Goal: Transaction & Acquisition: Purchase product/service

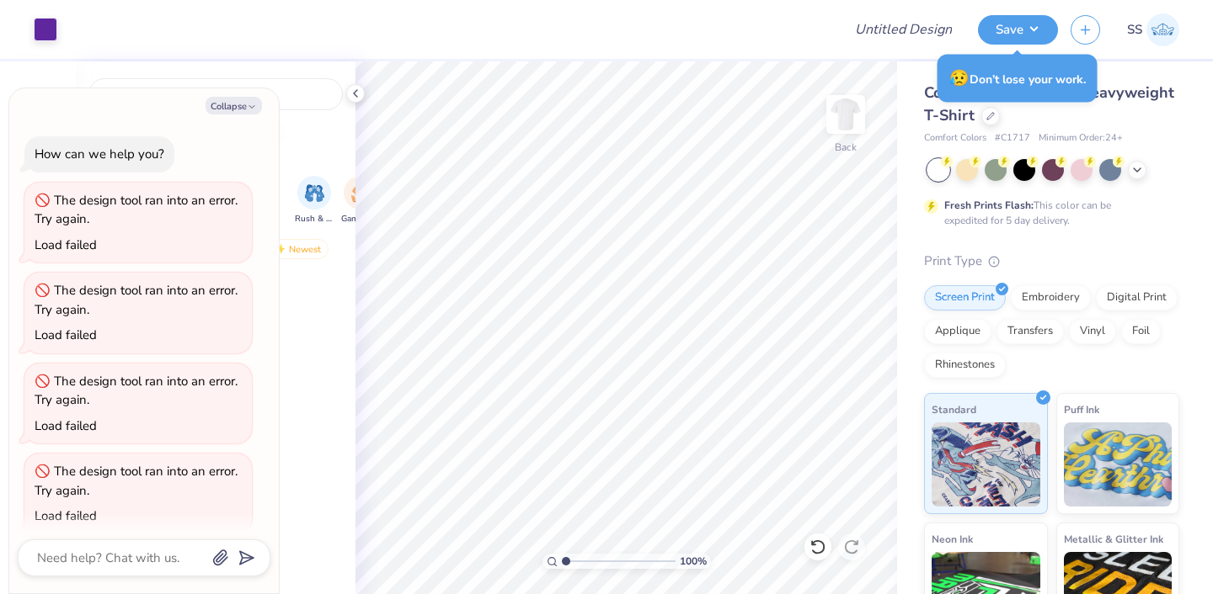
scroll to position [1508, 0]
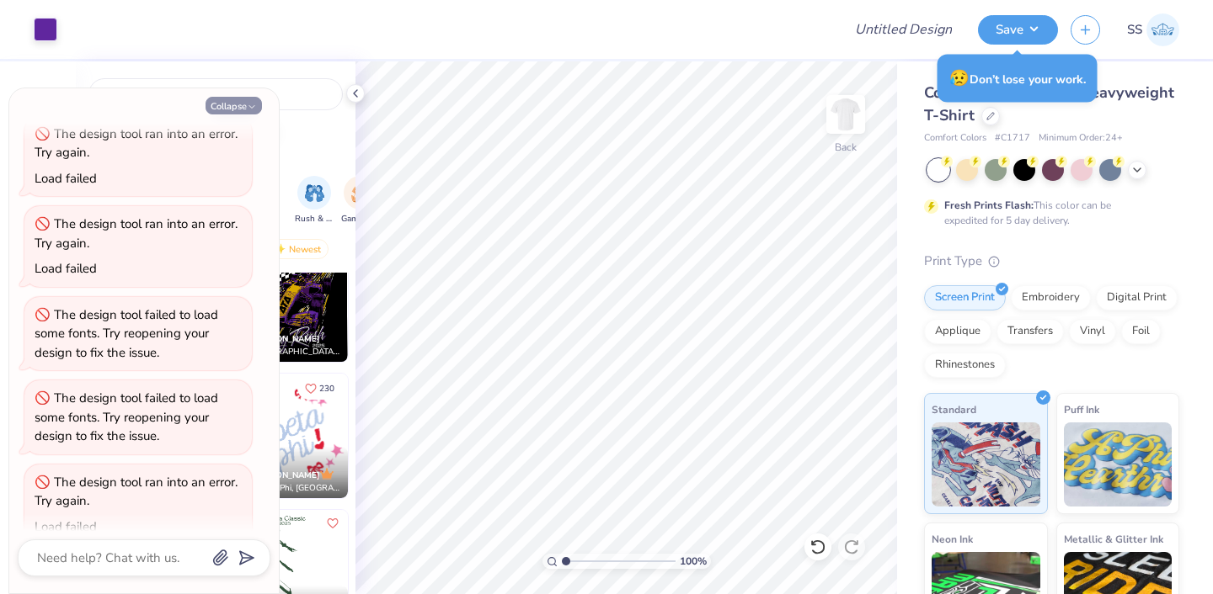
click at [247, 104] on icon "button" at bounding box center [252, 107] width 10 height 10
type textarea "x"
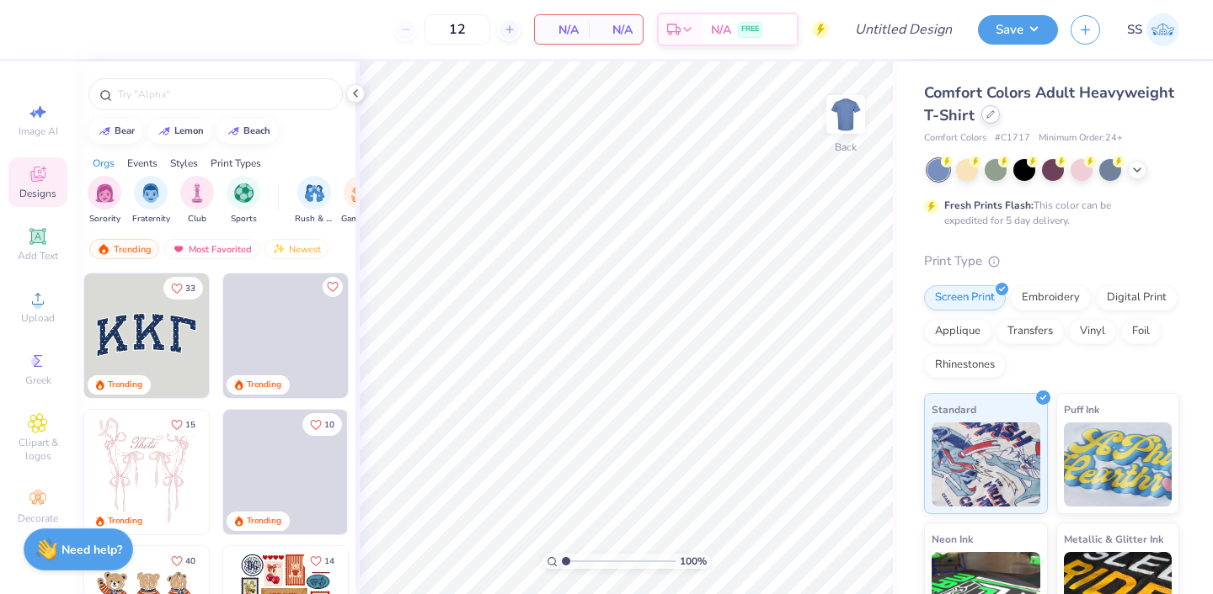
click at [993, 114] on icon at bounding box center [990, 114] width 8 height 8
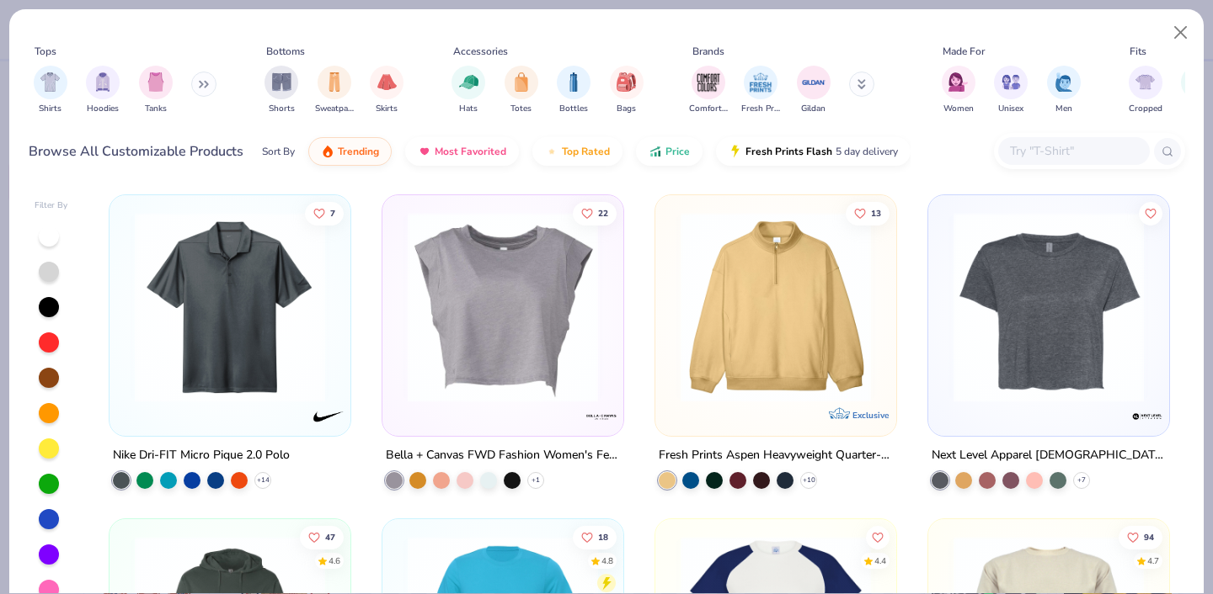
click at [1032, 152] on input "text" at bounding box center [1073, 150] width 130 height 19
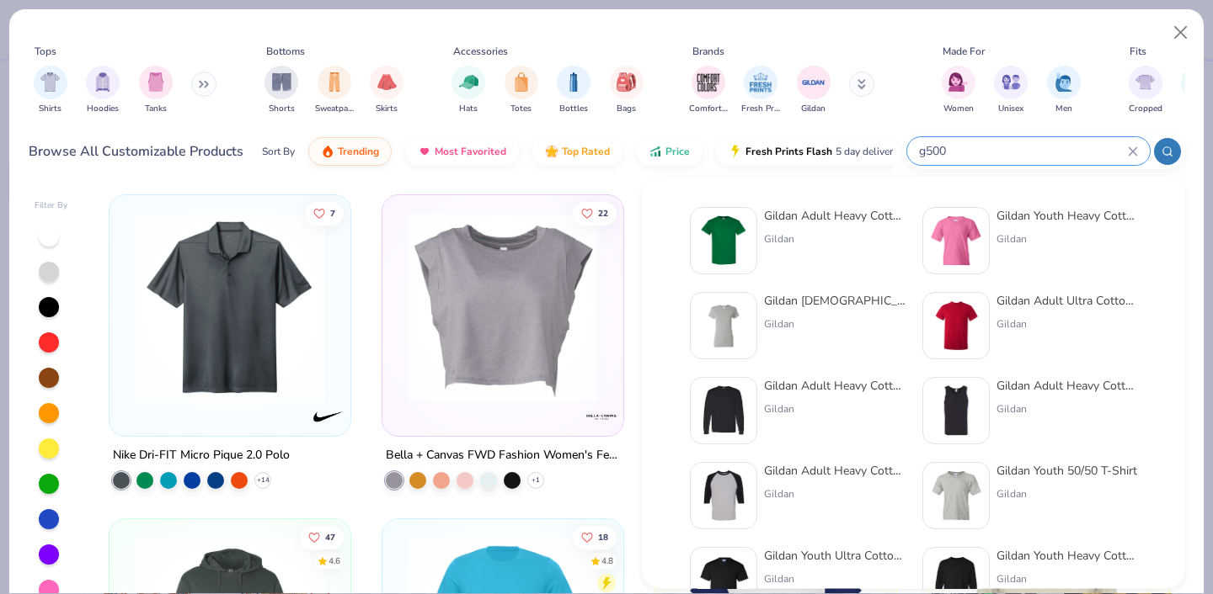
type input "g500"
click at [807, 214] on div "Gildan Adult Heavy Cotton T-Shirt" at bounding box center [834, 216] width 141 height 18
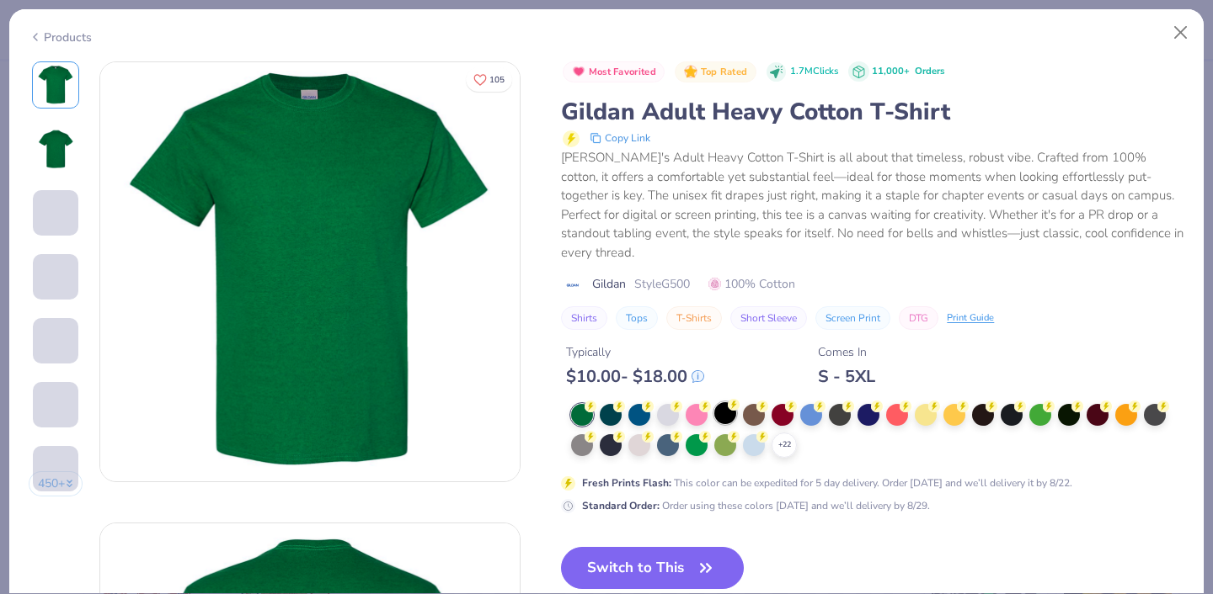
click at [731, 403] on div at bounding box center [725, 414] width 22 height 22
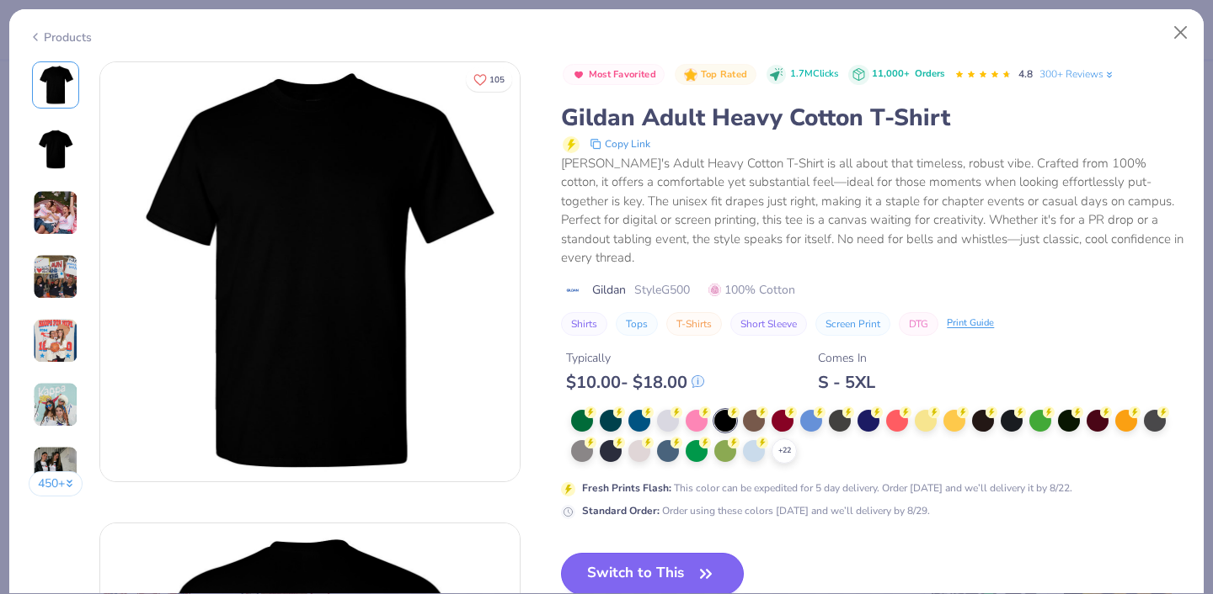
click at [680, 558] on button "Switch to This" at bounding box center [652, 574] width 183 height 42
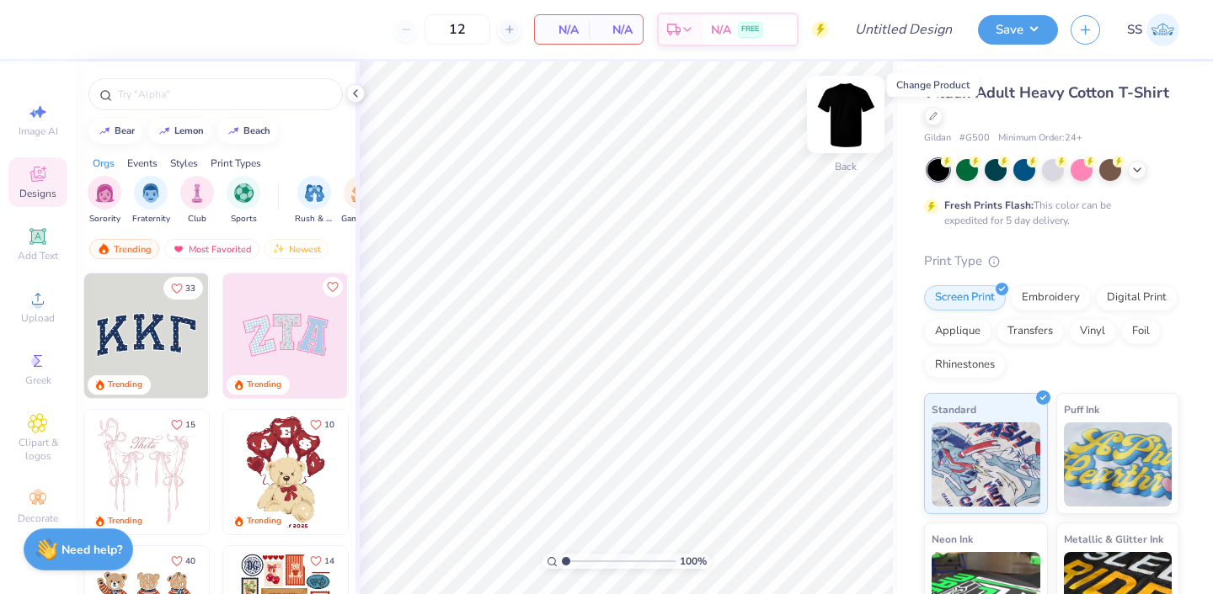
click at [826, 121] on img at bounding box center [845, 114] width 67 height 67
click at [834, 123] on img at bounding box center [845, 114] width 67 height 67
click at [934, 174] on div at bounding box center [938, 170] width 22 height 22
click at [45, 307] on icon at bounding box center [38, 299] width 20 height 20
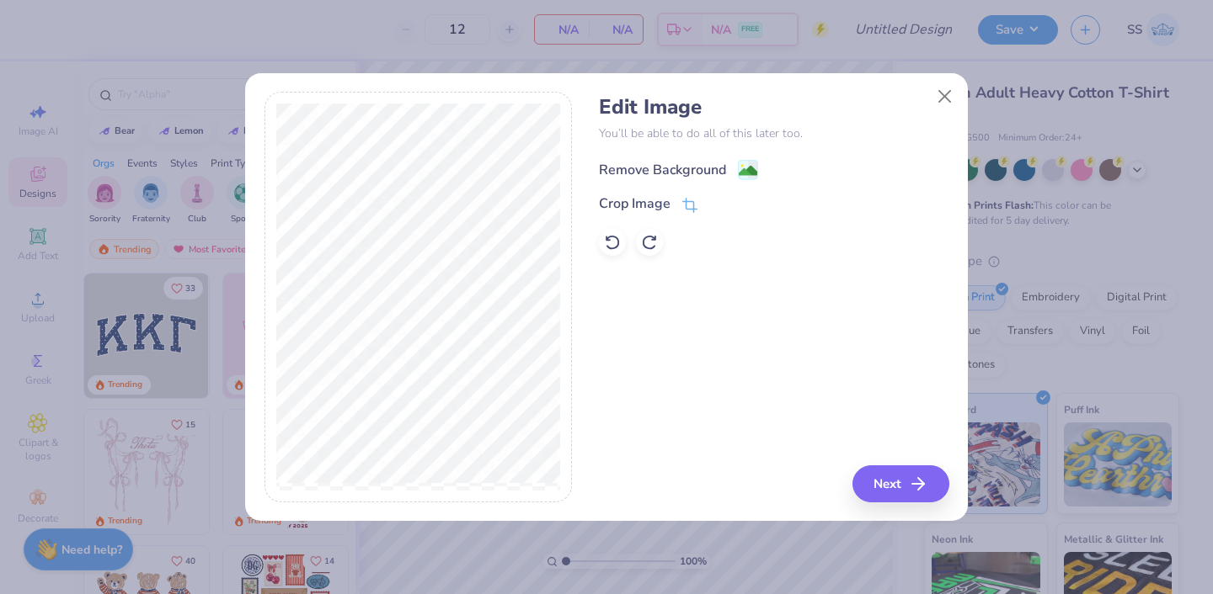
click at [663, 169] on div "Remove Background" at bounding box center [662, 170] width 127 height 20
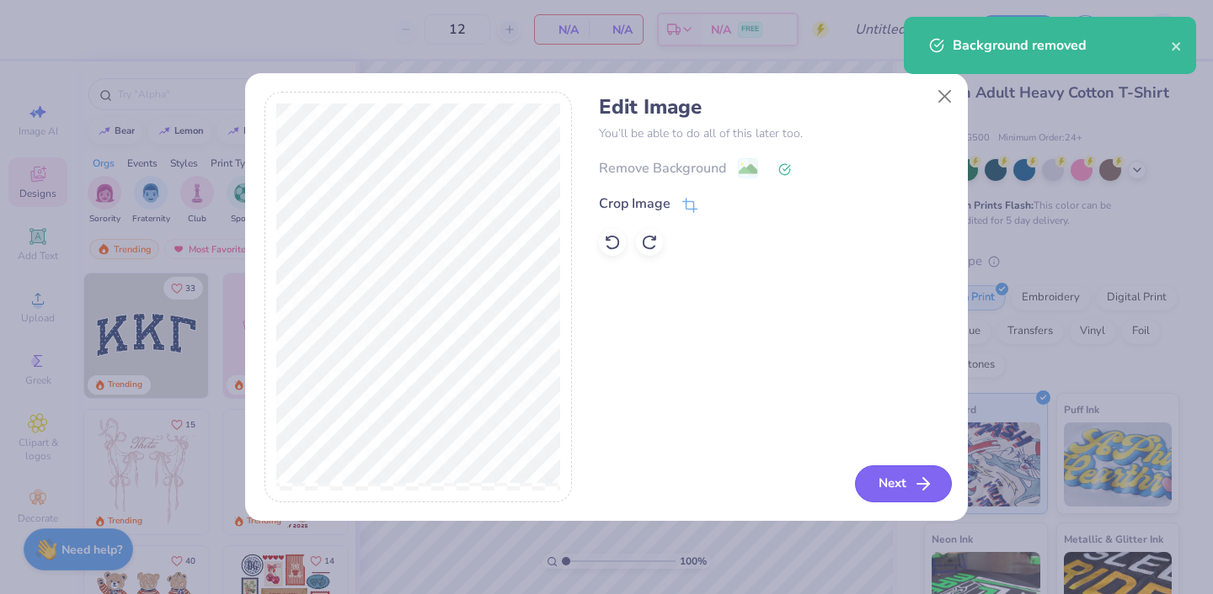
click at [907, 484] on button "Next" at bounding box center [903, 484] width 97 height 37
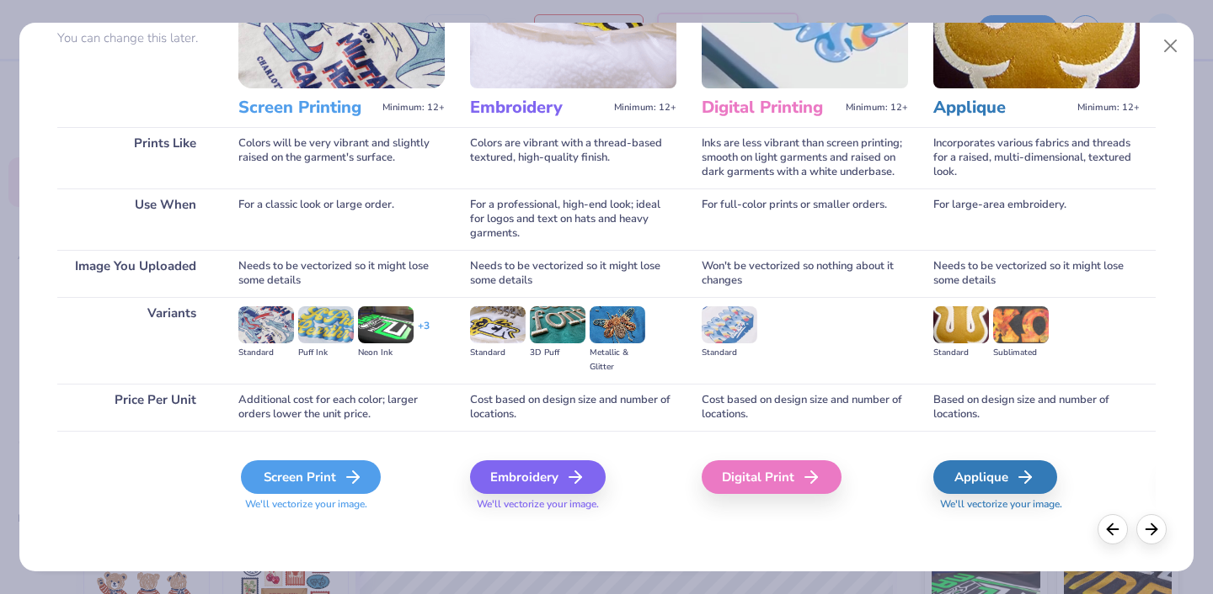
scroll to position [161, 0]
click at [330, 480] on div "Screen Print" at bounding box center [311, 478] width 140 height 34
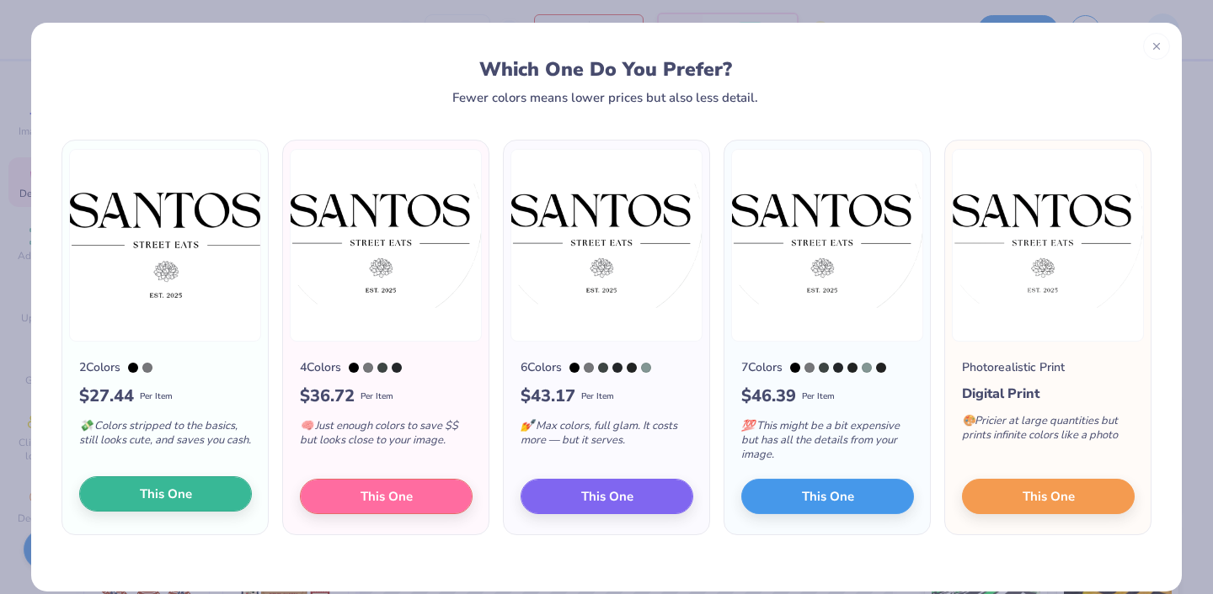
click at [168, 491] on span "This One" at bounding box center [166, 494] width 52 height 19
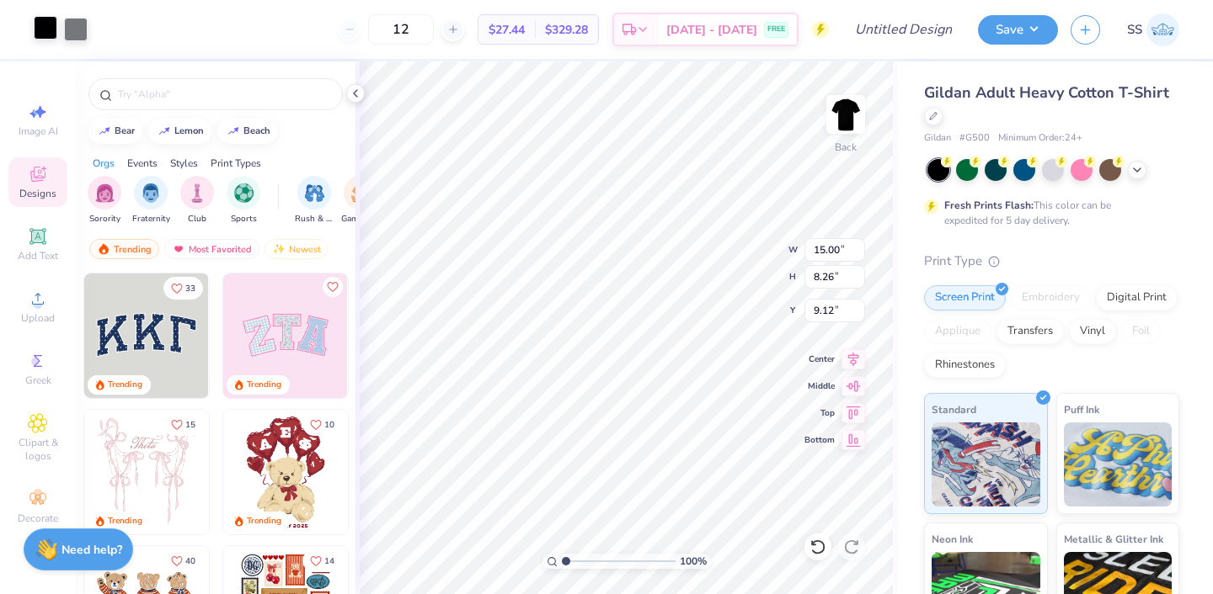
click at [40, 31] on div at bounding box center [46, 28] width 24 height 24
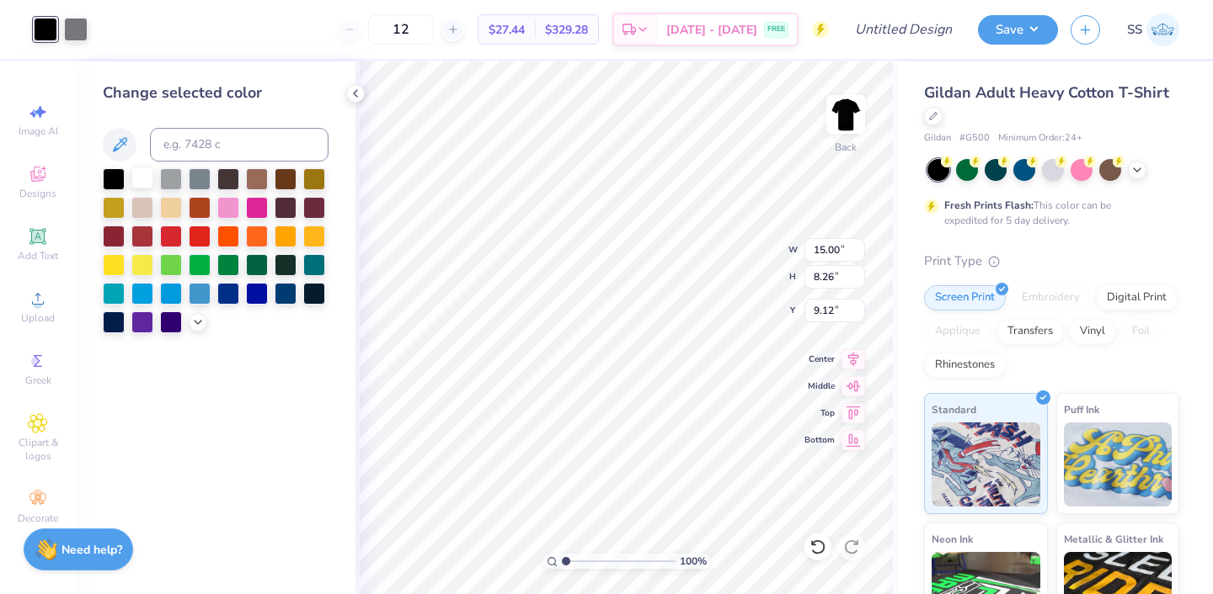
click at [142, 186] on div at bounding box center [142, 178] width 22 height 22
click at [73, 20] on div at bounding box center [76, 28] width 24 height 24
click at [145, 187] on div at bounding box center [142, 178] width 22 height 22
type input "10.50"
type input "5.78"
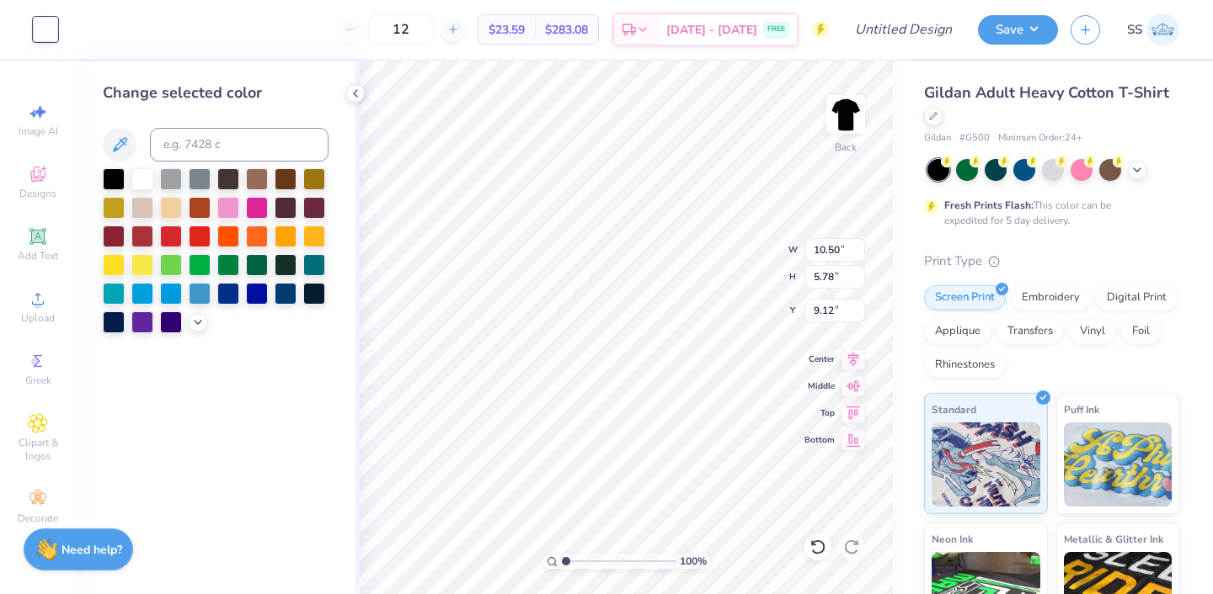
type input "3.00"
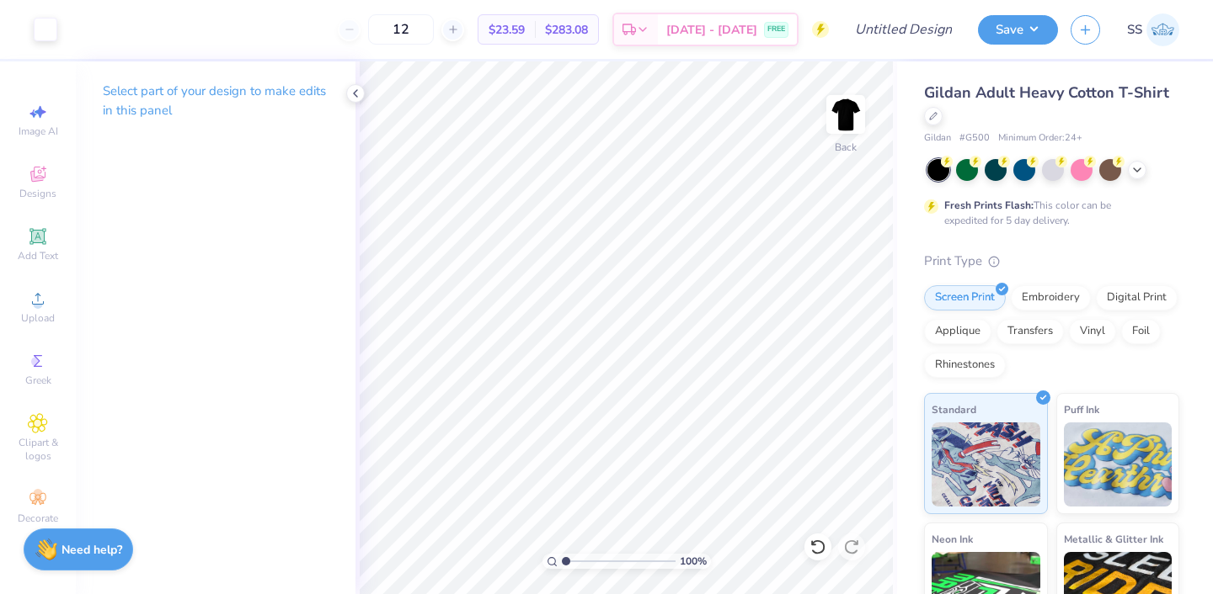
click at [525, 32] on span "$23.59" at bounding box center [506, 30] width 36 height 18
click at [434, 30] on input "12" at bounding box center [401, 29] width 66 height 30
type input "1"
type input "46"
click at [355, 54] on div "46 $12.85 Per Item $591.10 Total Est. Delivery Aug 26 - 29 FREE" at bounding box center [449, 29] width 759 height 59
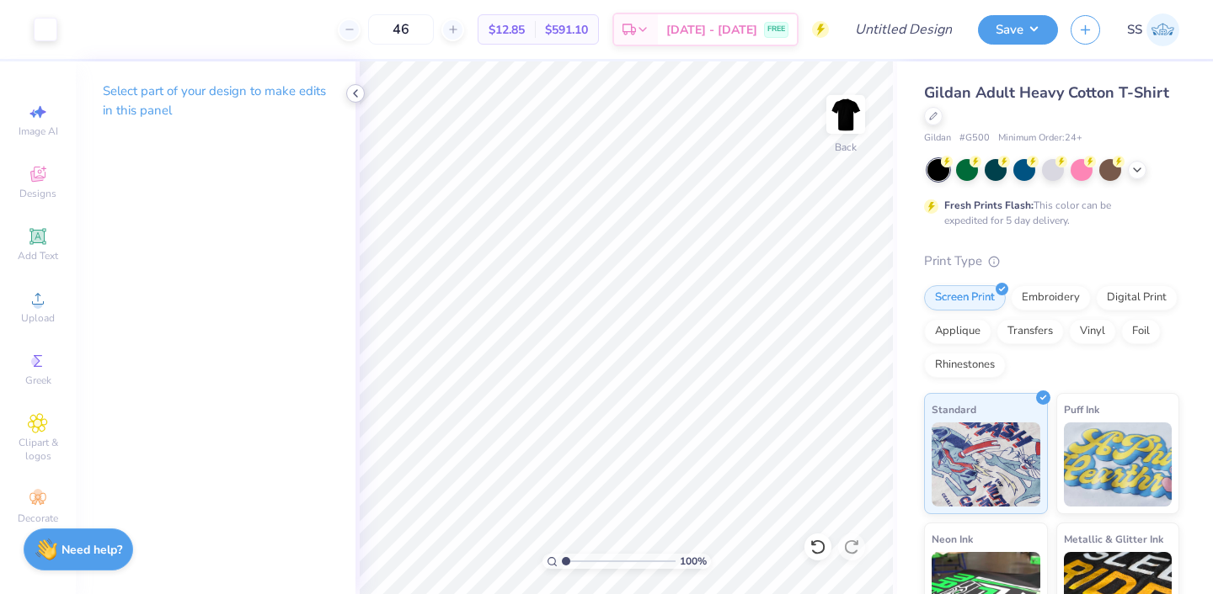
click at [355, 99] on icon at bounding box center [355, 93] width 13 height 13
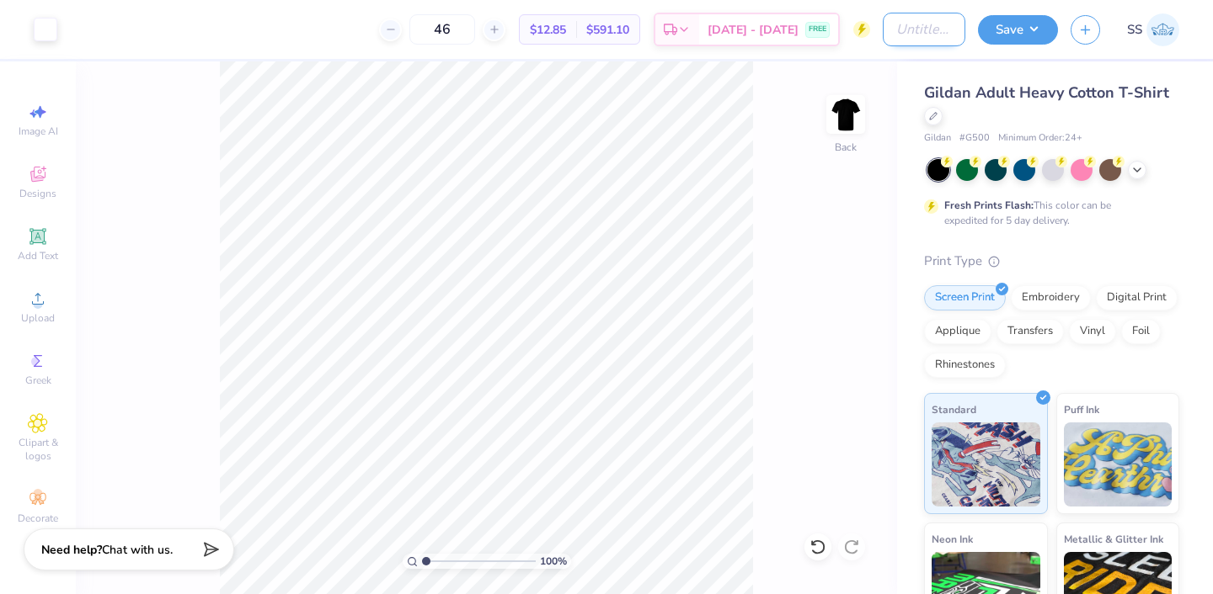
click at [882, 32] on input "Design Title" at bounding box center [923, 30] width 83 height 34
type input "Santos Employee Shirt"
click at [1027, 29] on button "Save" at bounding box center [1018, 27] width 80 height 29
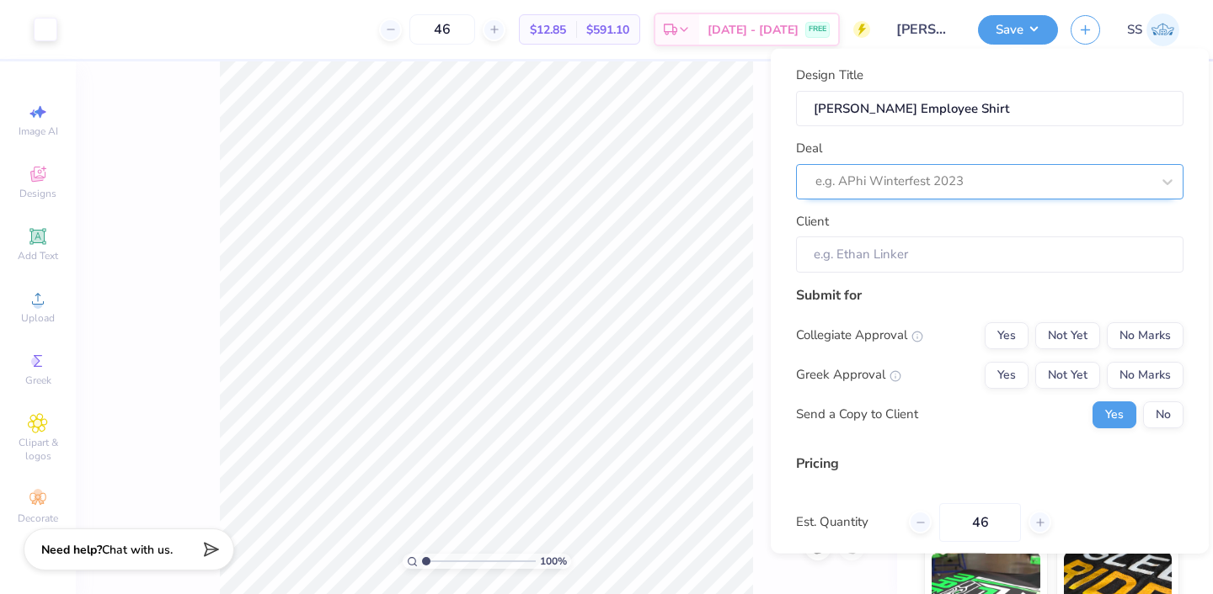
click at [916, 173] on div "e.g. APhi Winterfest 2023" at bounding box center [982, 181] width 335 height 19
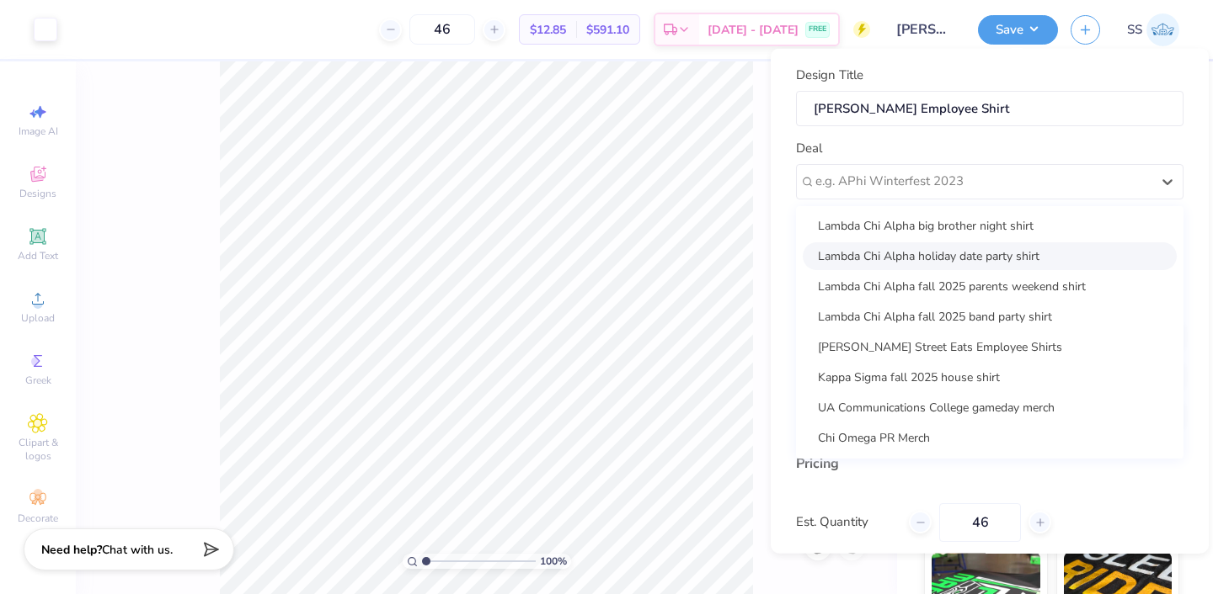
scroll to position [213, 0]
click at [904, 346] on div "Santos Street Eats Employee Shirts" at bounding box center [989, 347] width 374 height 28
type input "Santos Street Eats + Bar"
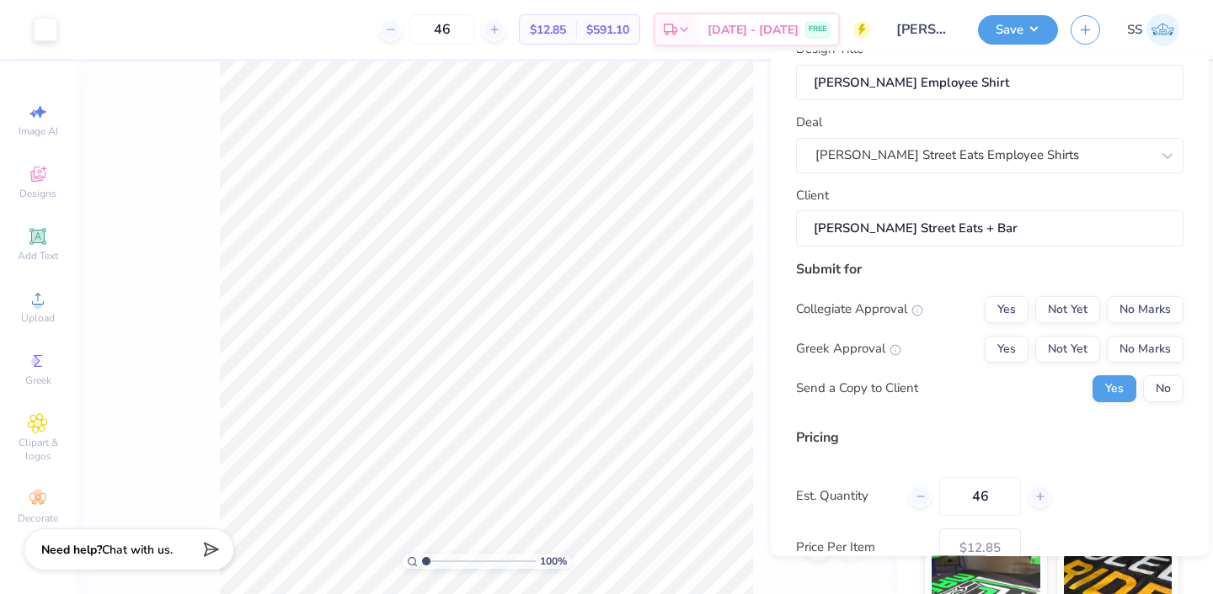
scroll to position [40, 0]
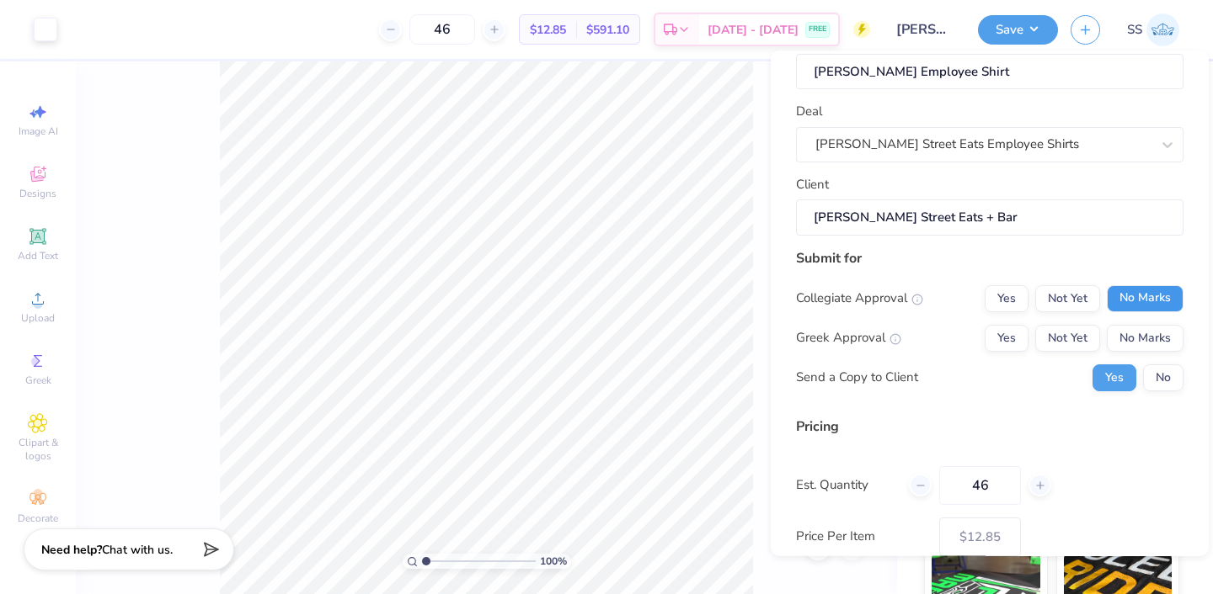
click at [1131, 287] on button "No Marks" at bounding box center [1144, 298] width 77 height 27
click at [1132, 338] on button "No Marks" at bounding box center [1144, 337] width 77 height 27
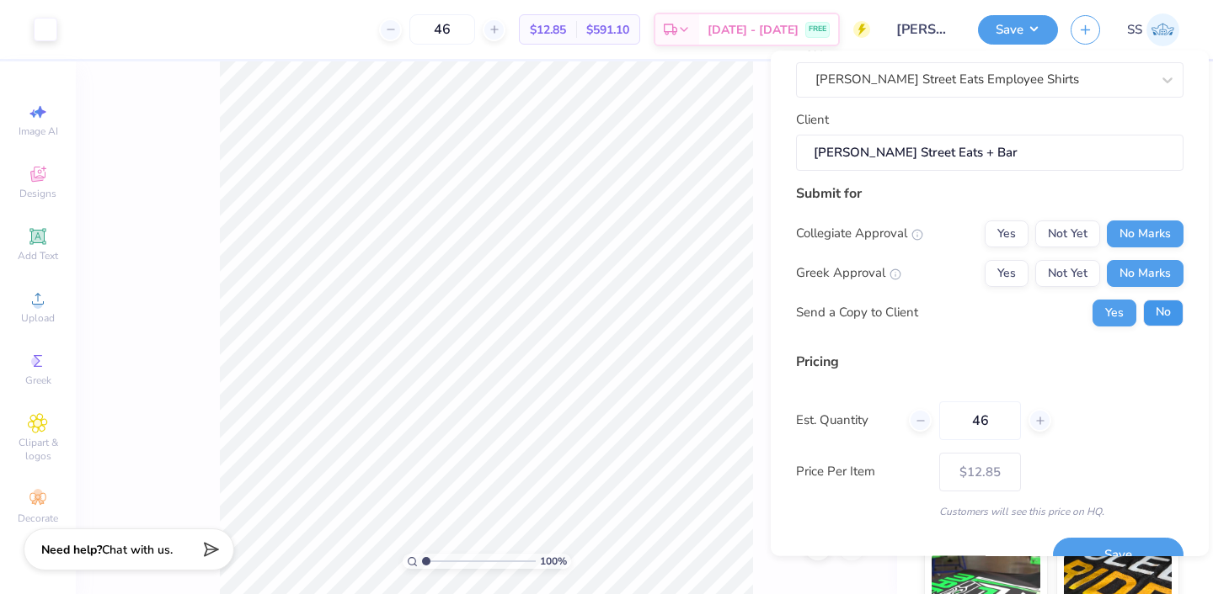
click at [1161, 308] on button "No" at bounding box center [1163, 313] width 40 height 27
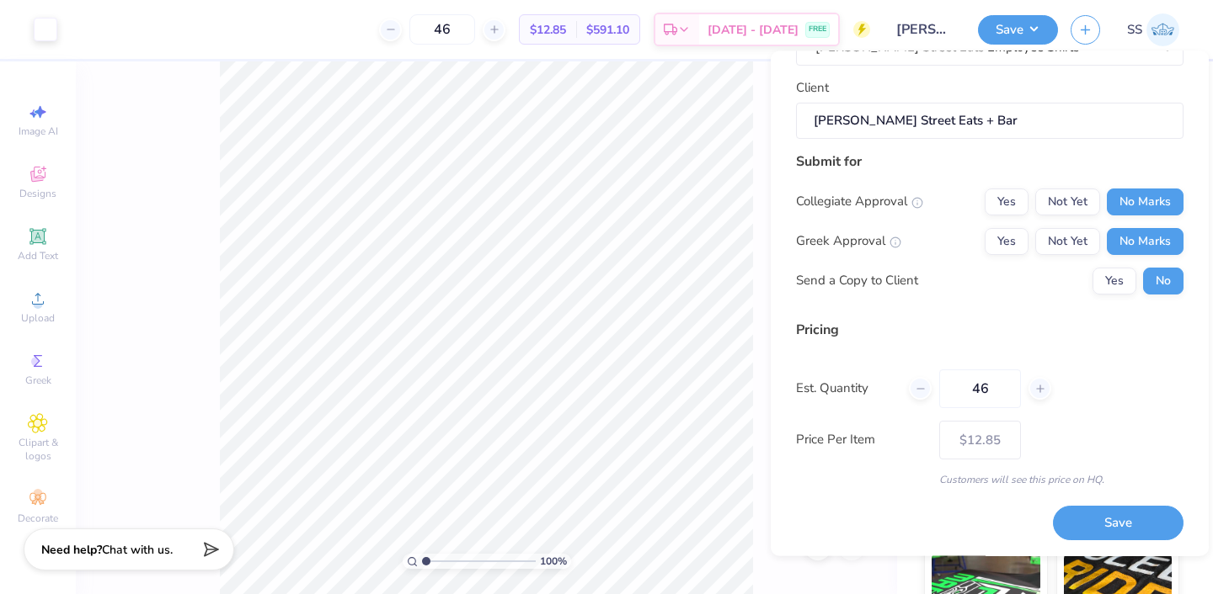
scroll to position [135, 0]
click at [1124, 522] on button "Save" at bounding box center [1118, 525] width 131 height 35
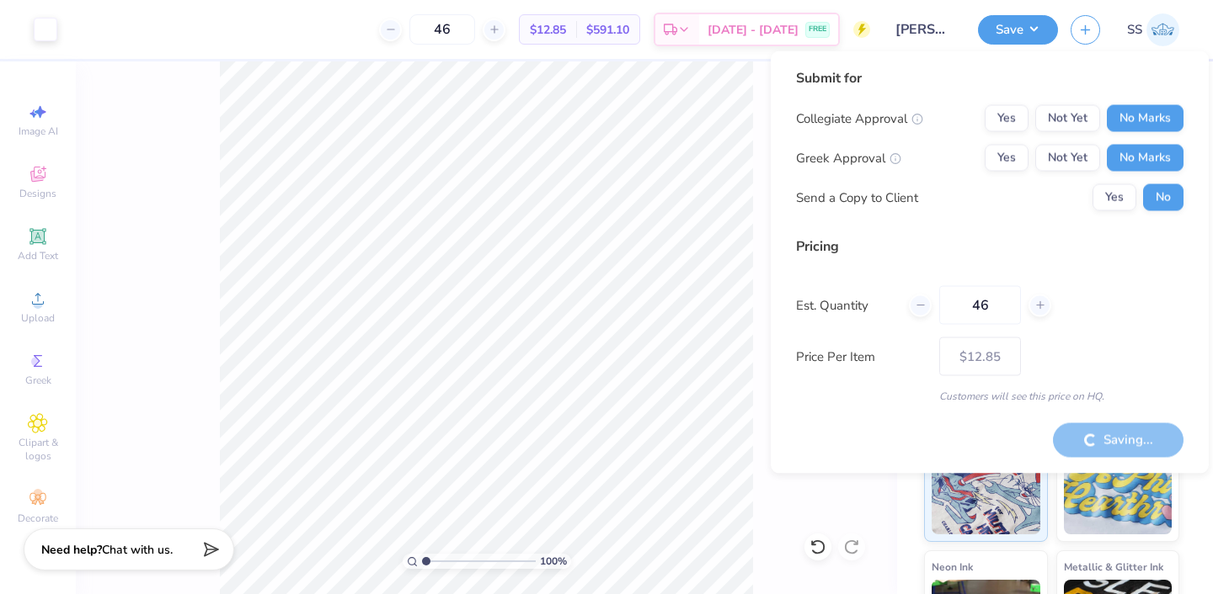
type input "– –"
